Goal: Navigation & Orientation: Find specific page/section

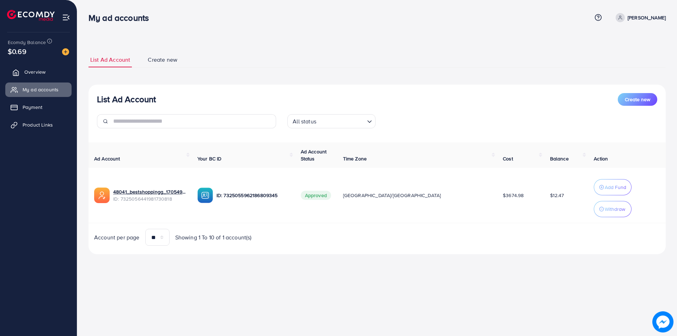
click at [25, 75] on span "Overview" at bounding box center [34, 71] width 21 height 7
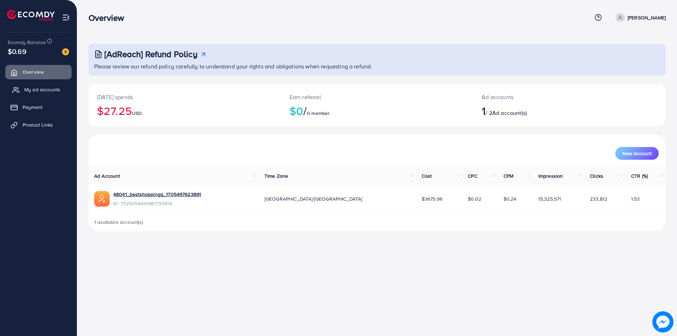
click at [25, 91] on span "My ad accounts" at bounding box center [42, 89] width 36 height 7
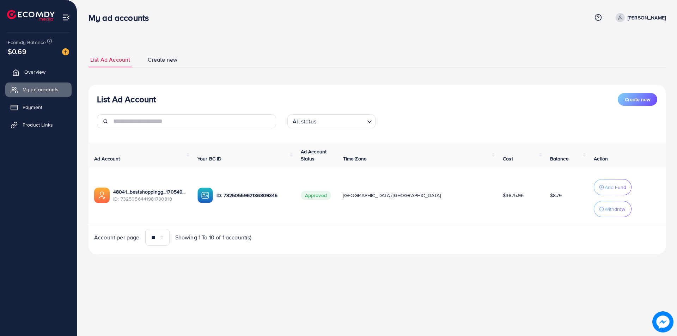
click at [37, 76] on link "Overview" at bounding box center [38, 72] width 66 height 14
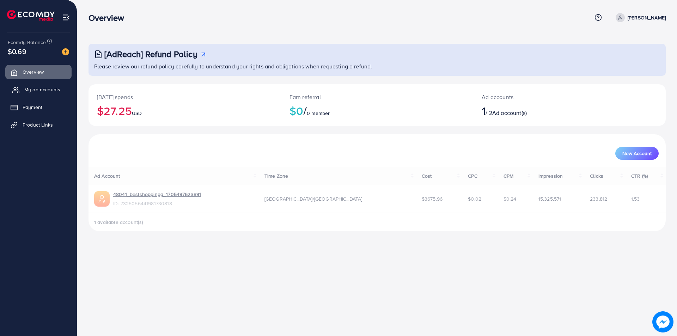
click at [28, 93] on span "My ad accounts" at bounding box center [42, 89] width 36 height 7
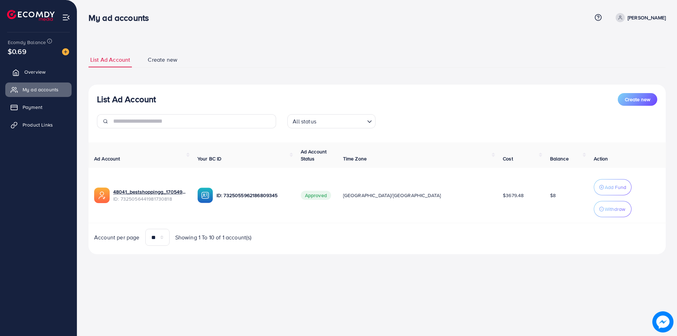
click at [24, 69] on span "Overview" at bounding box center [34, 71] width 21 height 7
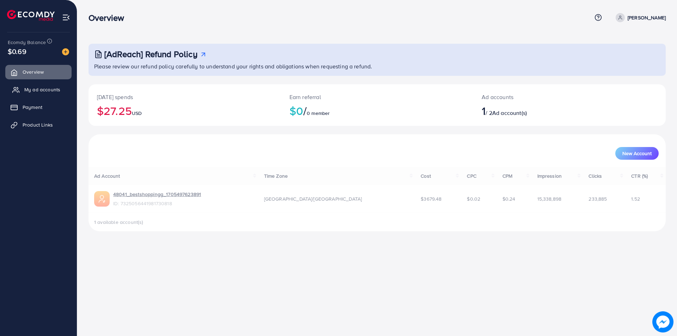
click at [26, 86] on link "My ad accounts" at bounding box center [38, 90] width 66 height 14
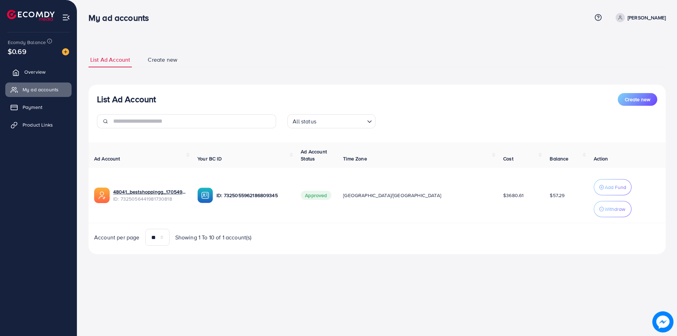
click at [45, 67] on link "Overview" at bounding box center [38, 72] width 66 height 14
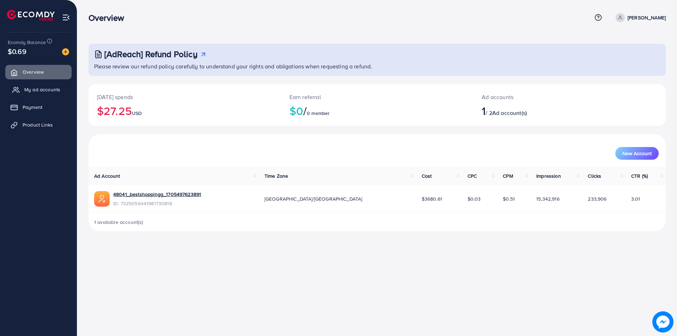
click at [41, 88] on span "My ad accounts" at bounding box center [42, 89] width 36 height 7
